Goal: Book appointment/travel/reservation

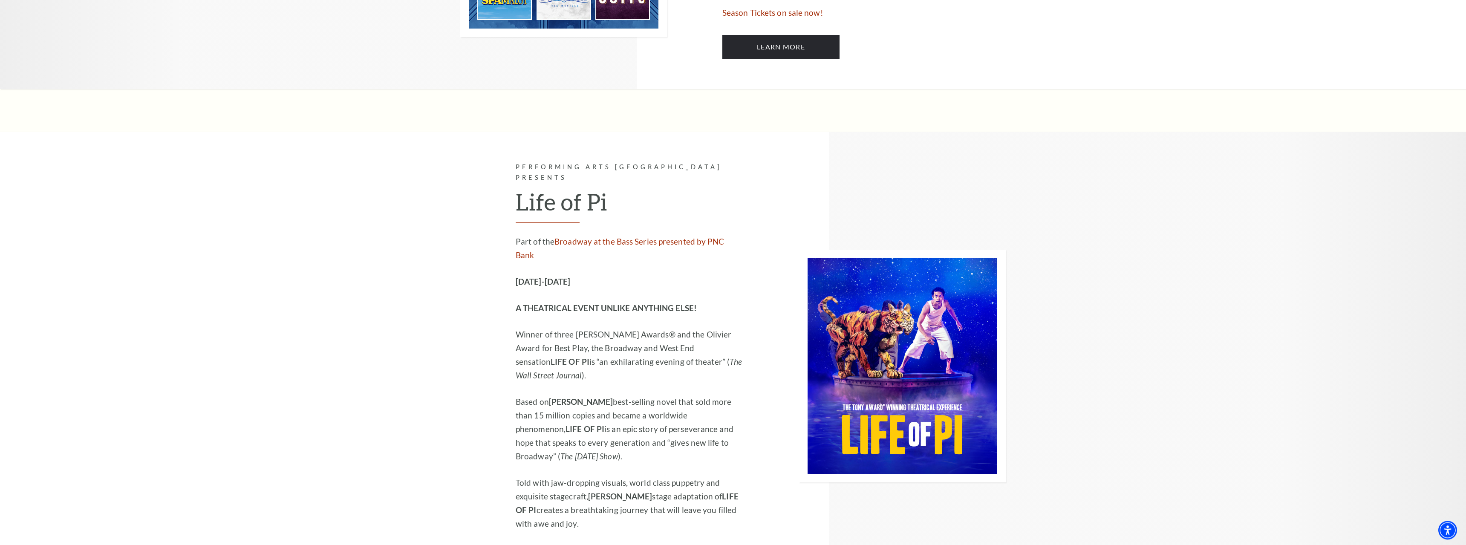
scroll to position [695, 0]
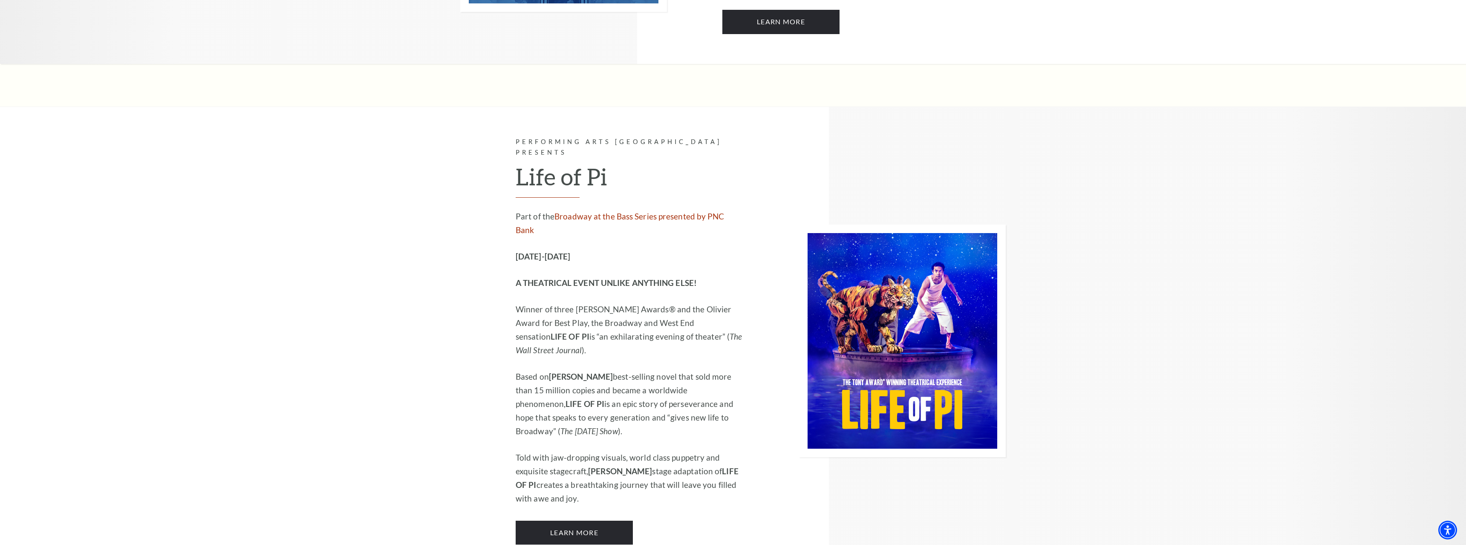
click at [570, 251] on strong "[DATE]-[DATE]" at bounding box center [543, 256] width 55 height 10
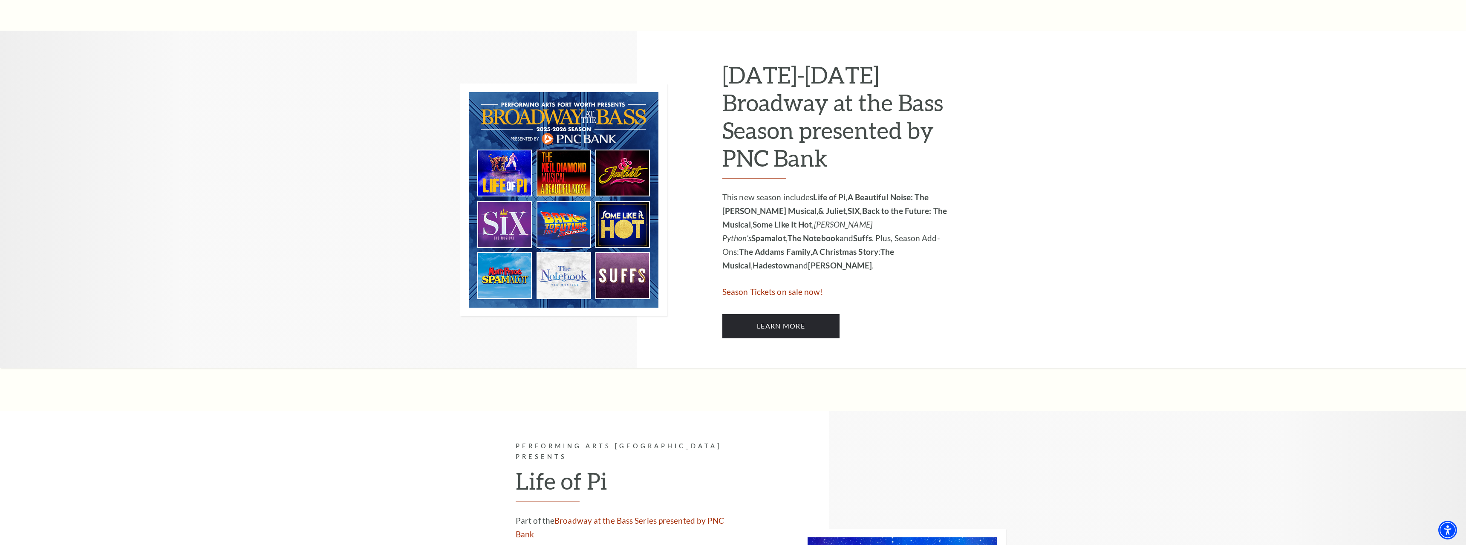
scroll to position [0, 0]
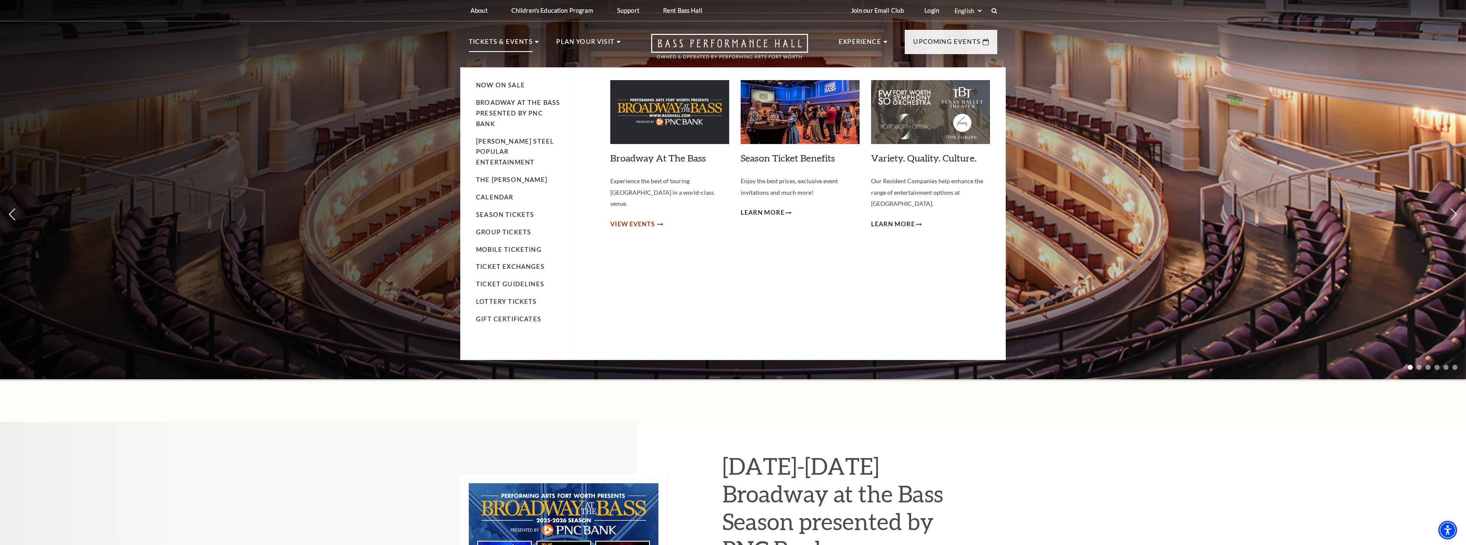
click at [637, 219] on span "View Events" at bounding box center [632, 224] width 45 height 11
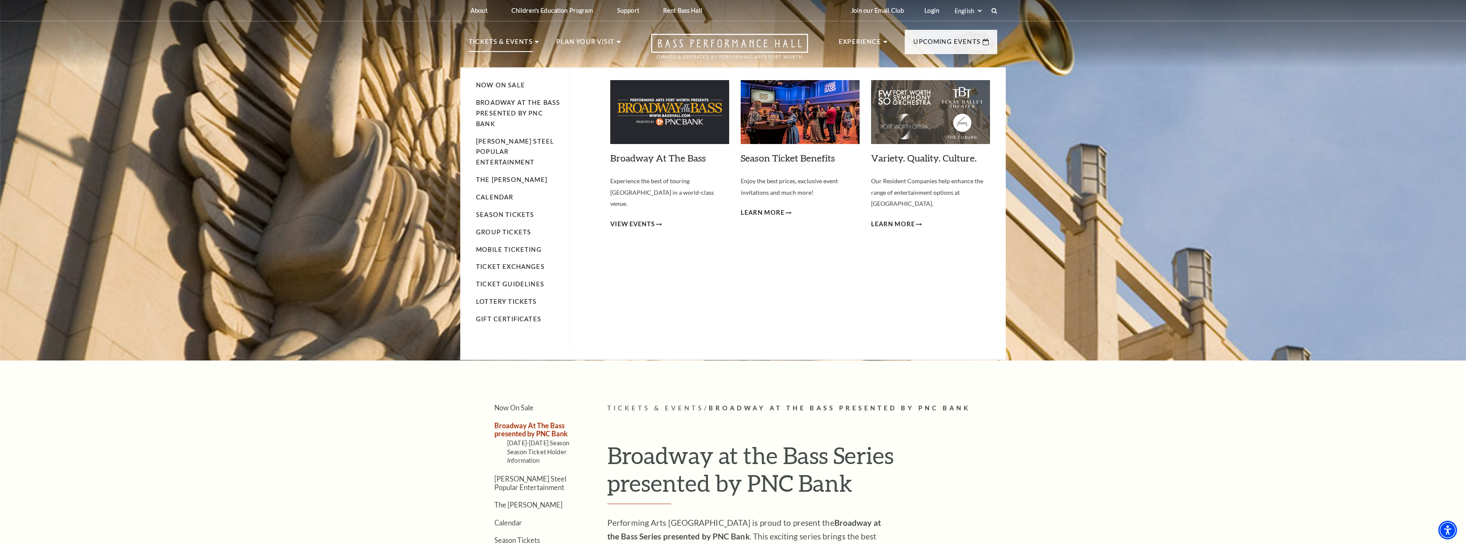
click at [502, 47] on p "Tickets & Events" at bounding box center [501, 44] width 64 height 15
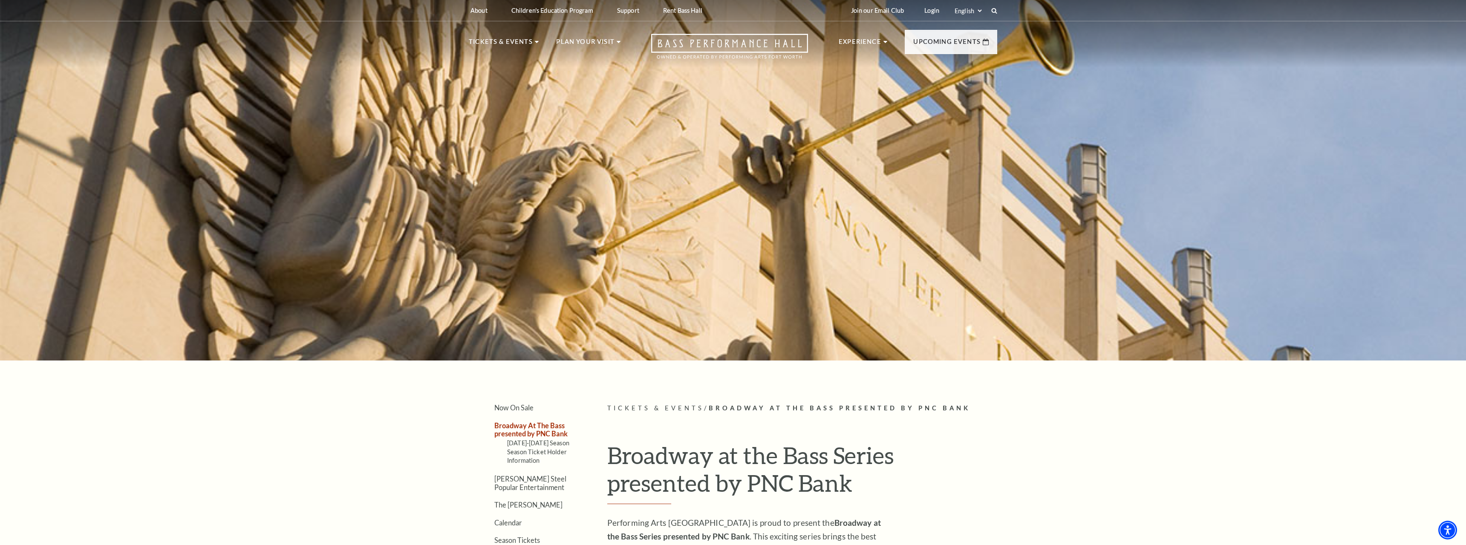
click at [923, 23] on nav "Tickets & Events Now On Sale Broadway At The Bass presented by PNC Bank [PERSON…" at bounding box center [732, 44] width 545 height 46
click at [925, 29] on nav "Tickets & Events Now On Sale Broadway At The Bass presented by PNC Bank [PERSON…" at bounding box center [732, 44] width 545 height 46
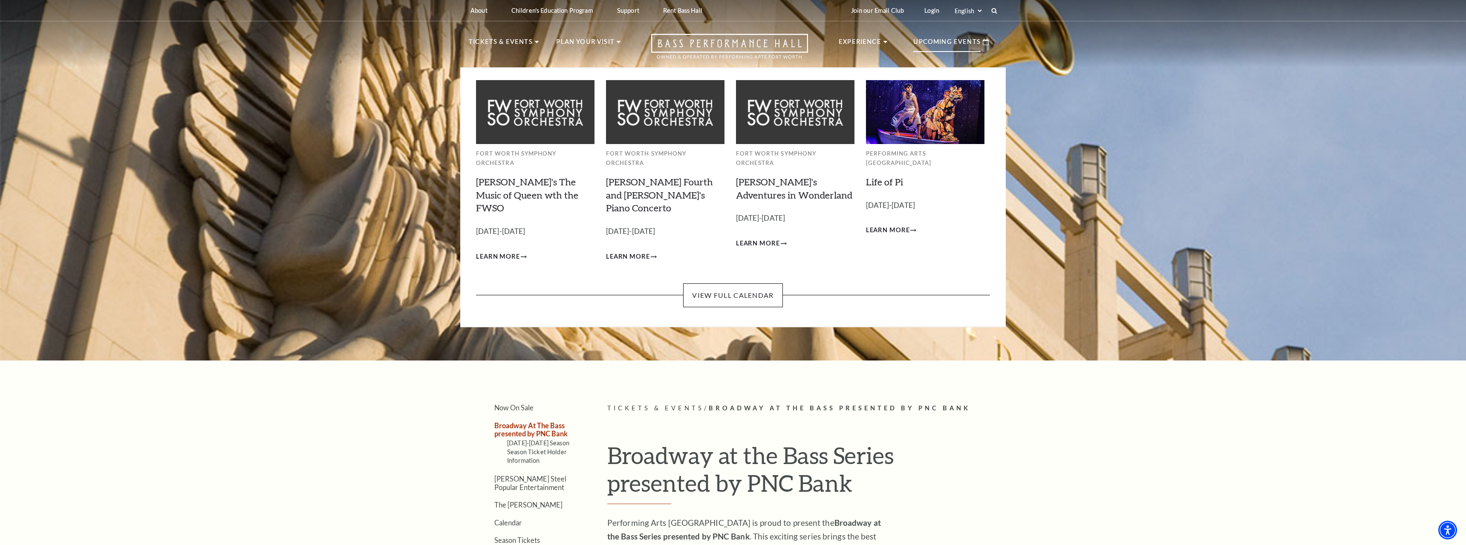
click at [931, 45] on p "Upcoming Events" at bounding box center [946, 44] width 67 height 15
click at [725, 283] on link "View Full Calendar" at bounding box center [732, 295] width 99 height 24
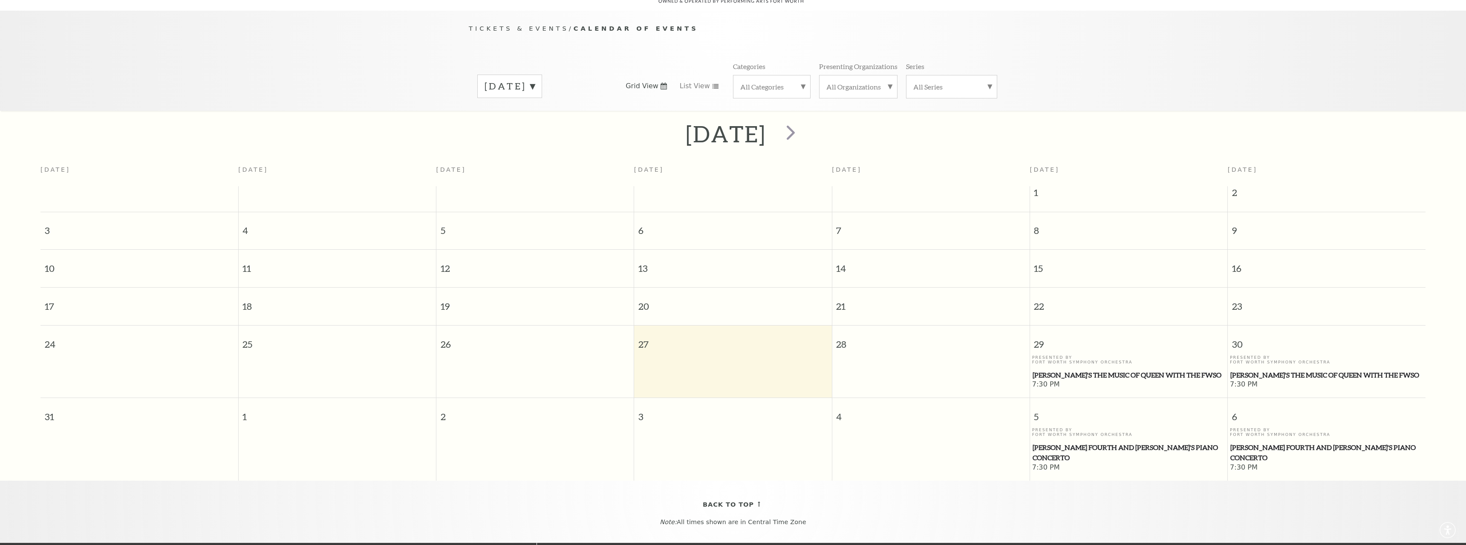
scroll to position [75, 0]
click at [1273, 372] on span "Windborne's The Music of Queen with the FWSO" at bounding box center [1326, 375] width 193 height 11
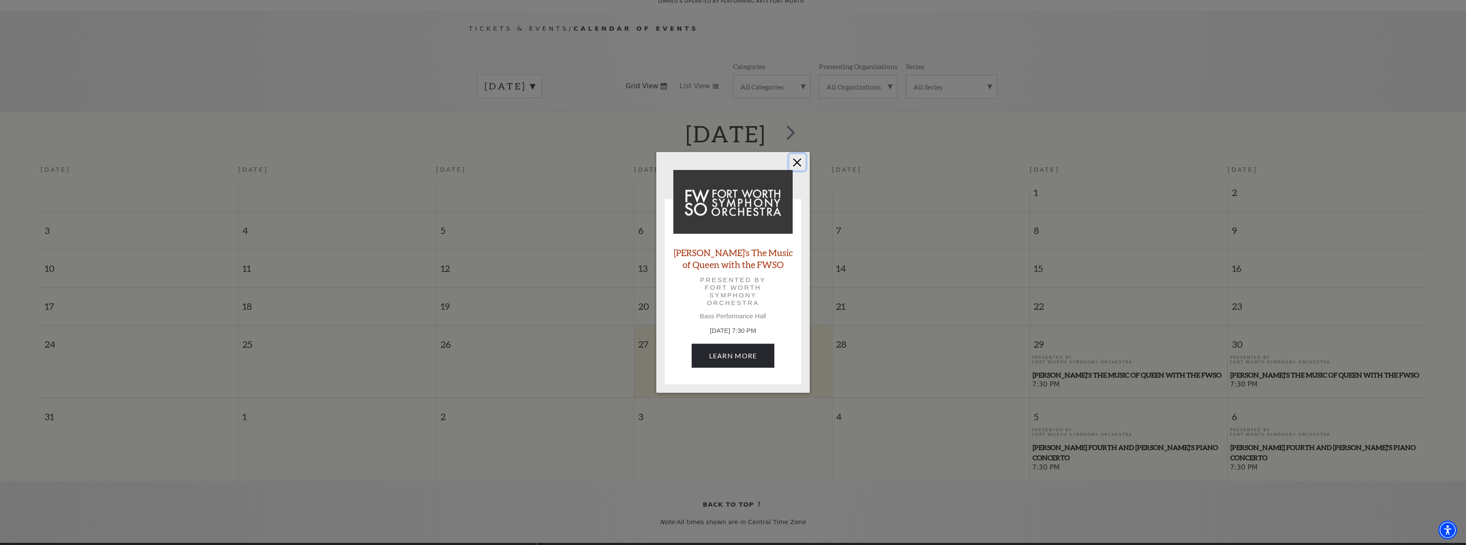
click at [799, 164] on button "Close" at bounding box center [797, 162] width 16 height 16
